Goal: Information Seeking & Learning: Learn about a topic

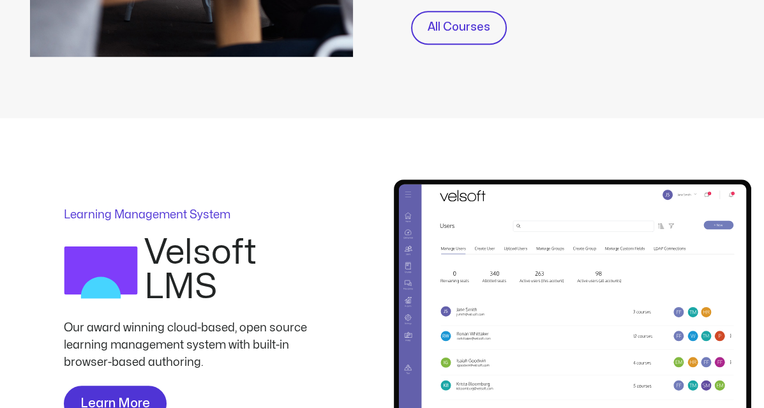
scroll to position [702, 0]
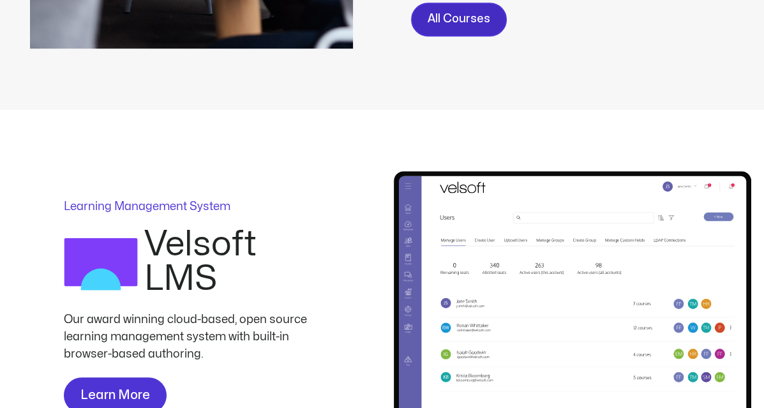
click at [469, 22] on span "All Courses" at bounding box center [459, 19] width 63 height 19
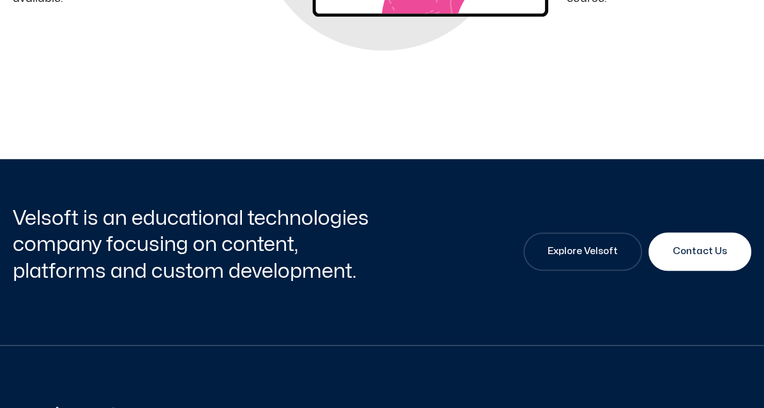
scroll to position [1022, 0]
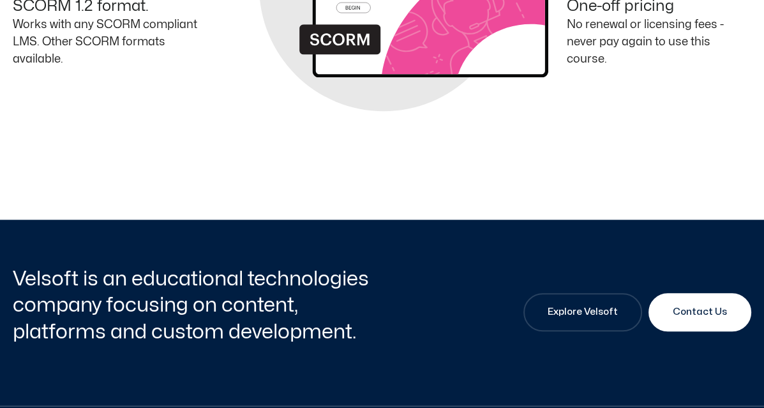
click at [264, 151] on div at bounding box center [382, 181] width 739 height 77
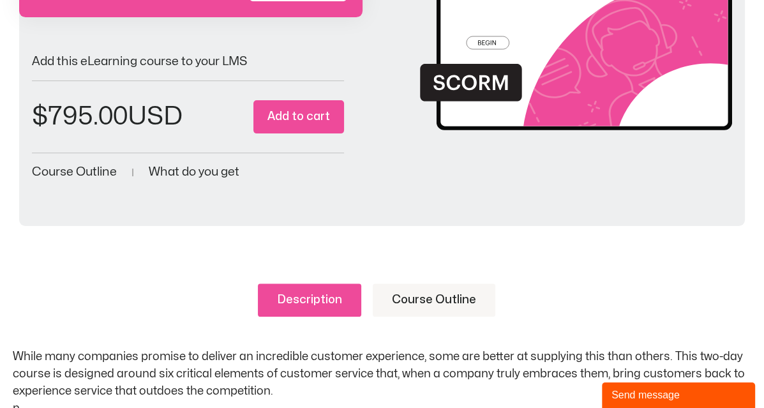
scroll to position [273, 0]
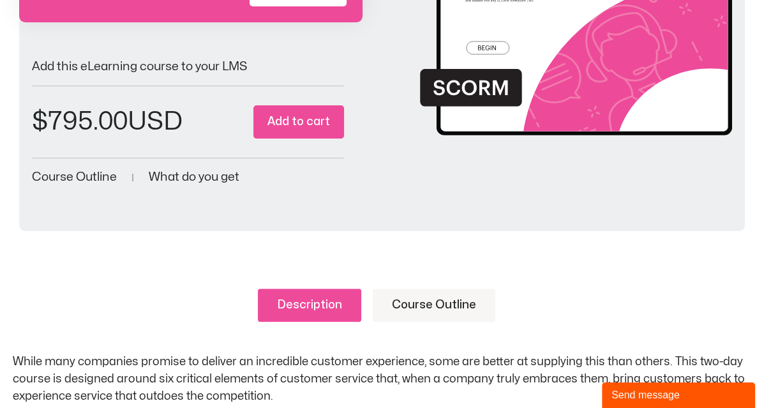
click at [447, 289] on link "Course Outline" at bounding box center [434, 305] width 123 height 33
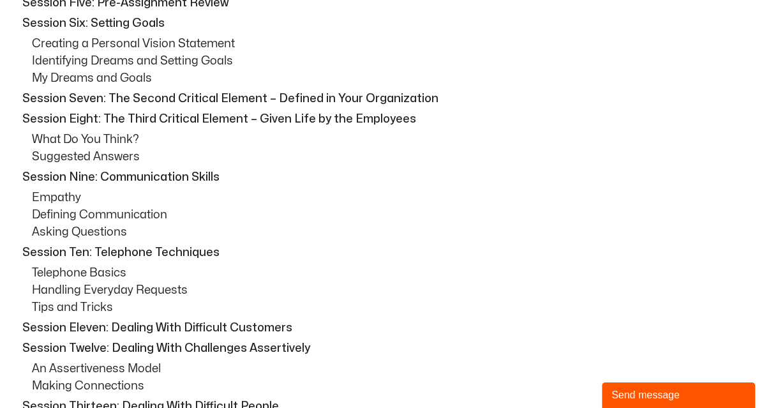
scroll to position [847, 0]
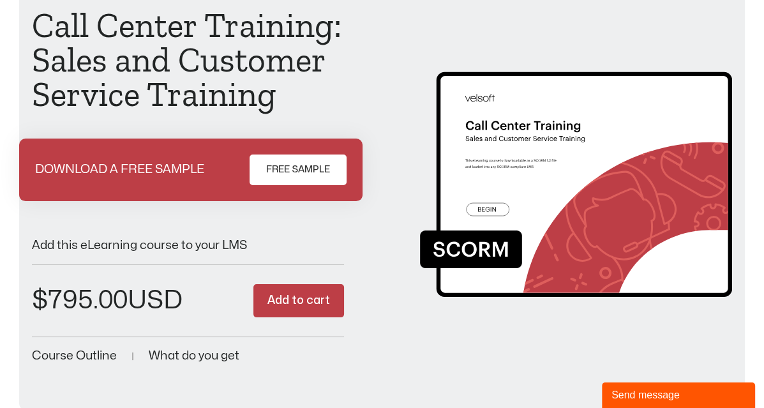
scroll to position [128, 0]
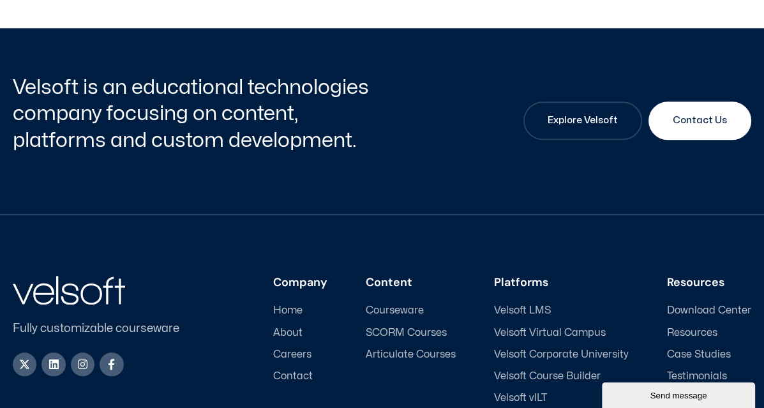
scroll to position [766, 0]
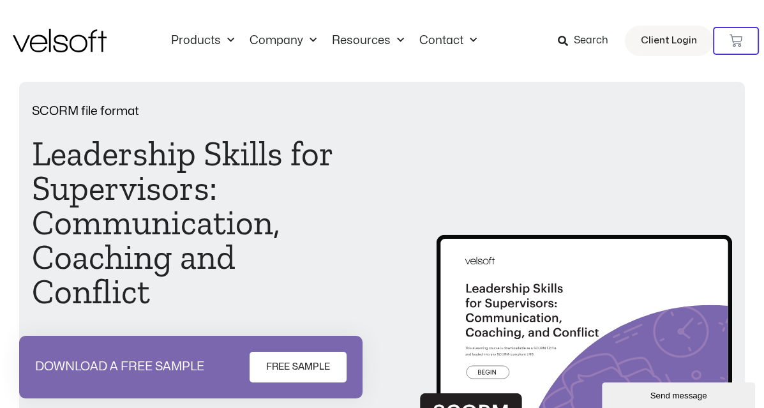
drag, startPoint x: 362, startPoint y: 200, endPoint x: 770, endPoint y: 197, distance: 408.0
click at [362, 200] on div "SCORM file format Leadership Skills for Supervisors: Communication, Coaching an…" at bounding box center [382, 334] width 700 height 458
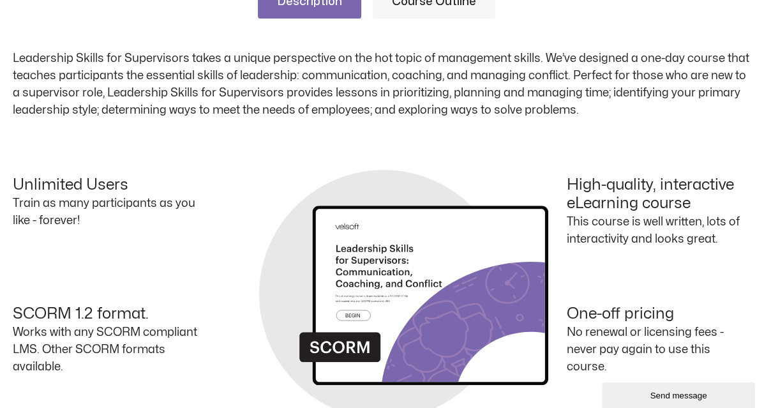
scroll to position [511, 0]
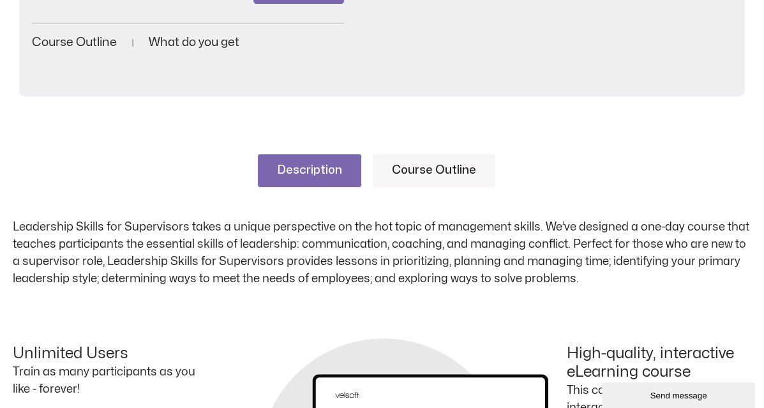
click at [442, 181] on link "Course Outline" at bounding box center [434, 170] width 123 height 33
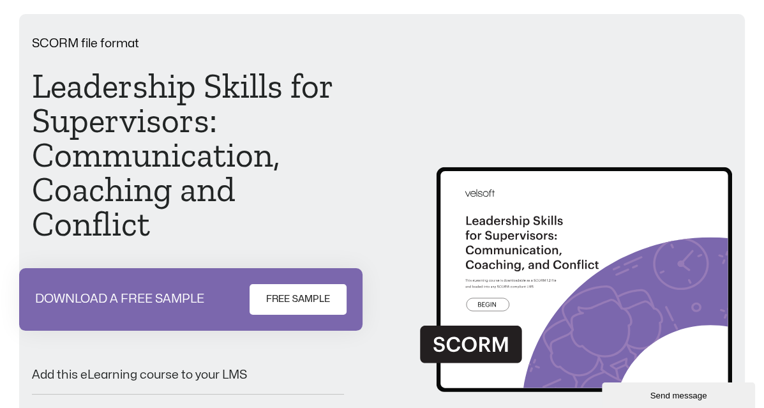
scroll to position [64, 0]
